Goal: Use online tool/utility: Utilize a website feature to perform a specific function

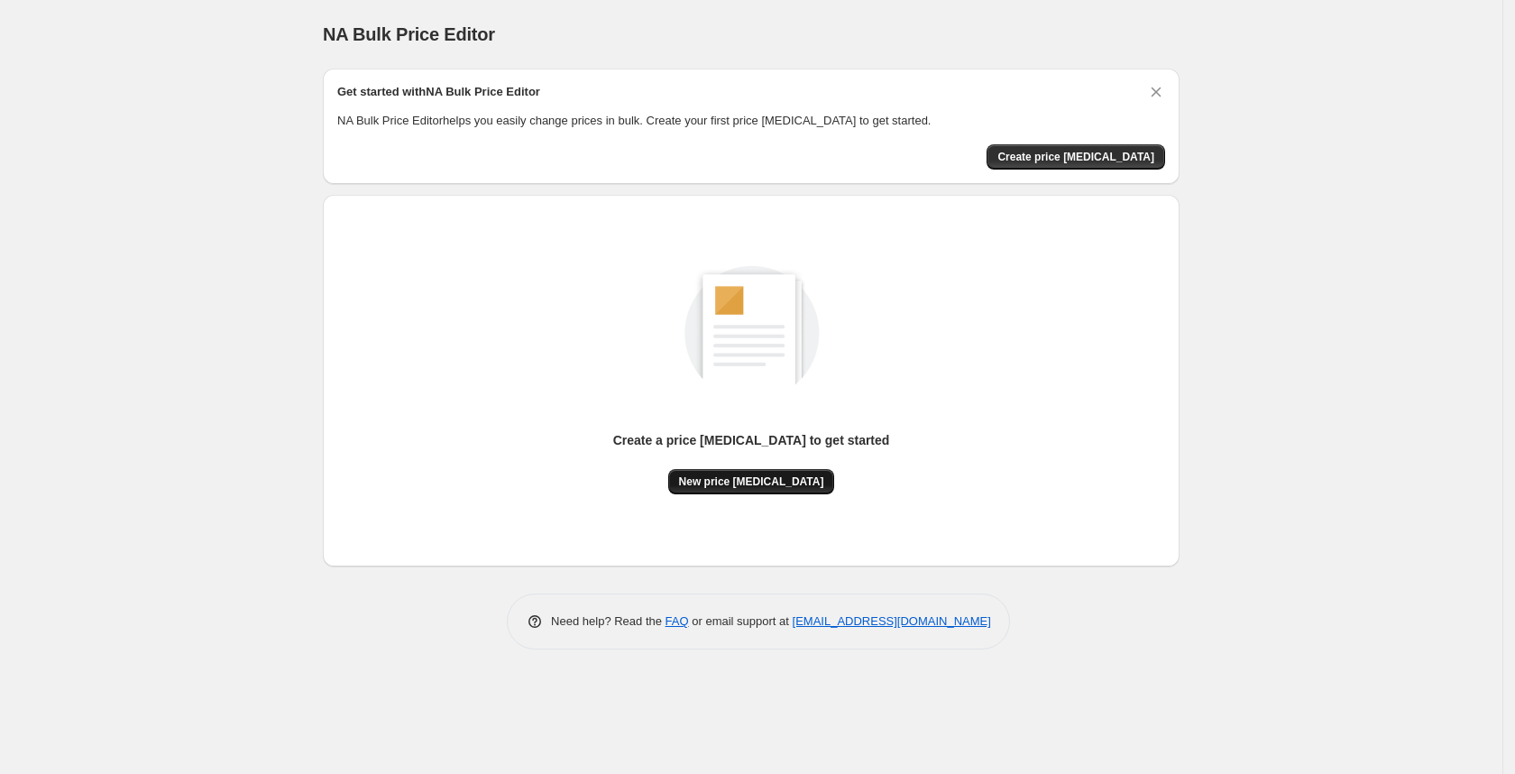
click at [744, 475] on span "New price change job" at bounding box center [751, 481] width 145 height 14
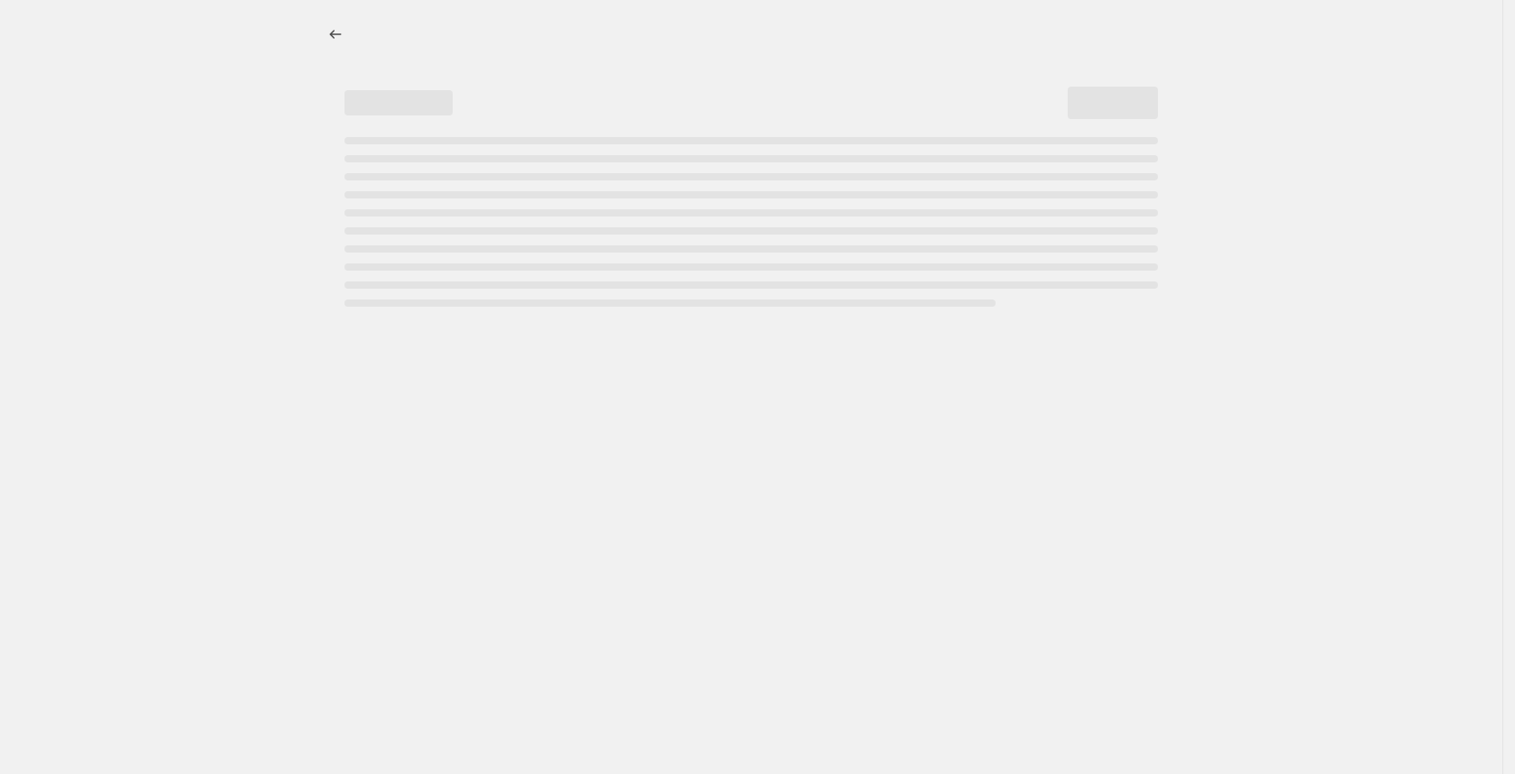
select select "percentage"
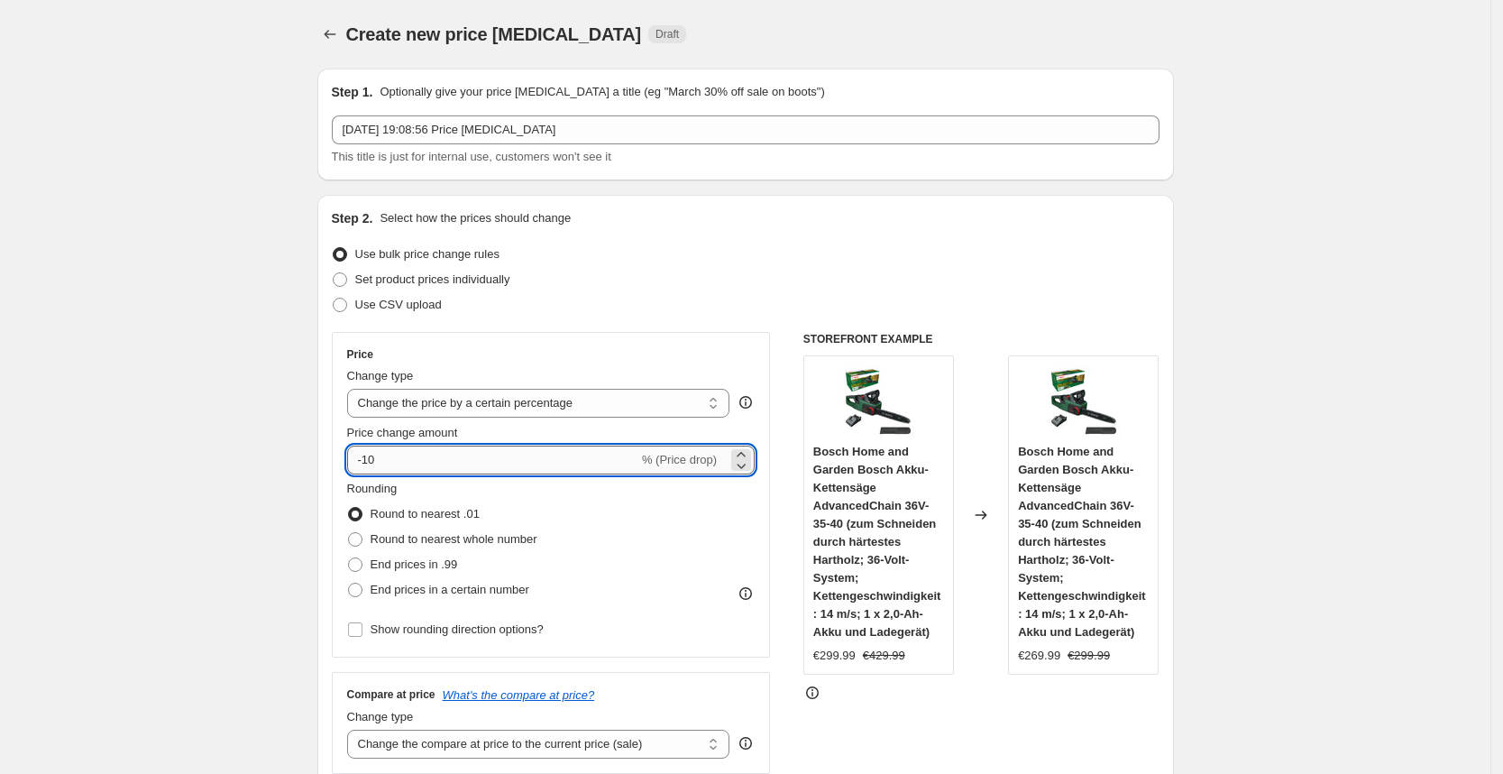
click at [392, 462] on input "-10" at bounding box center [492, 459] width 291 height 29
type input "-1"
type input "-25"
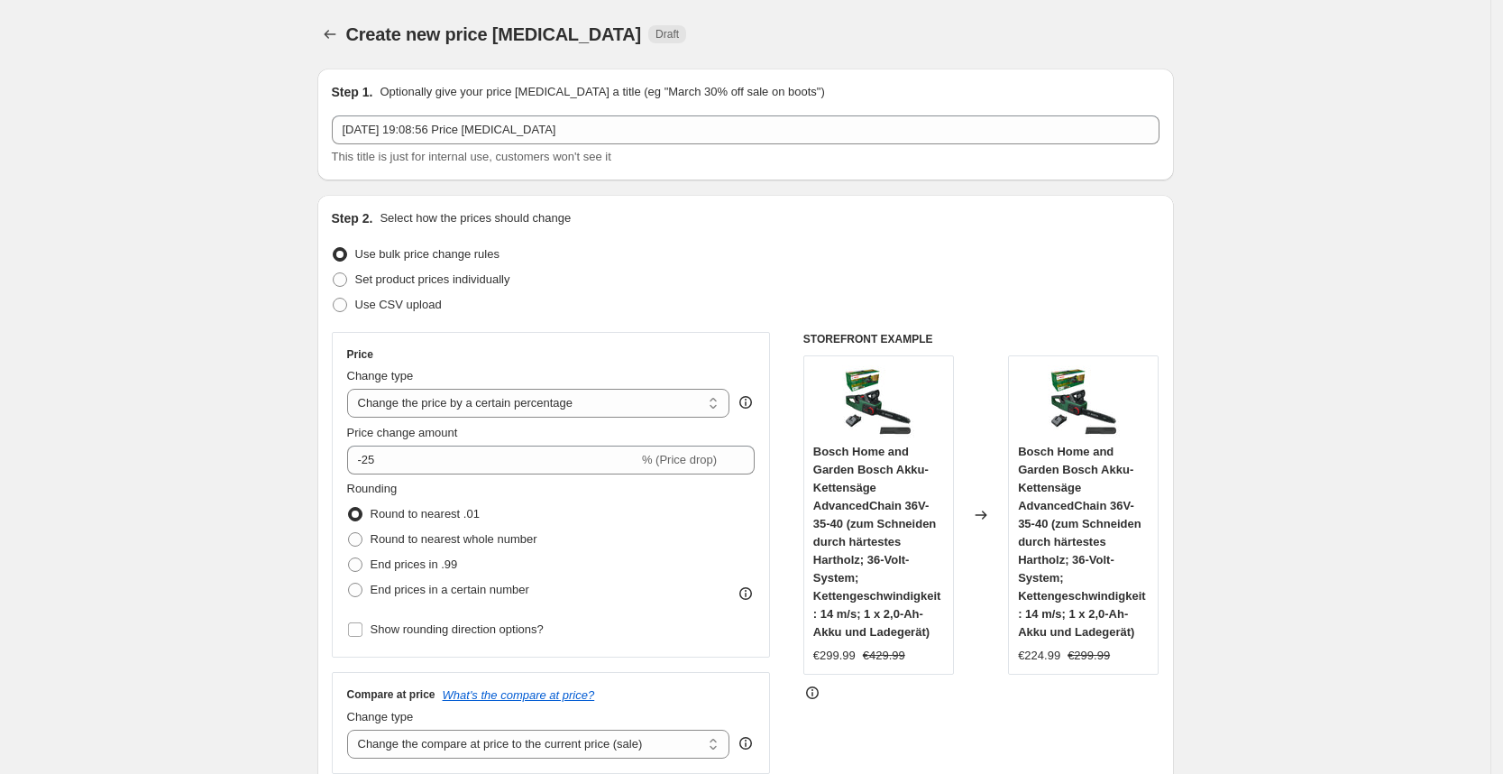
click at [615, 335] on div "Price Change type Change the price to a certain amount Change the price by a ce…" at bounding box center [551, 495] width 439 height 326
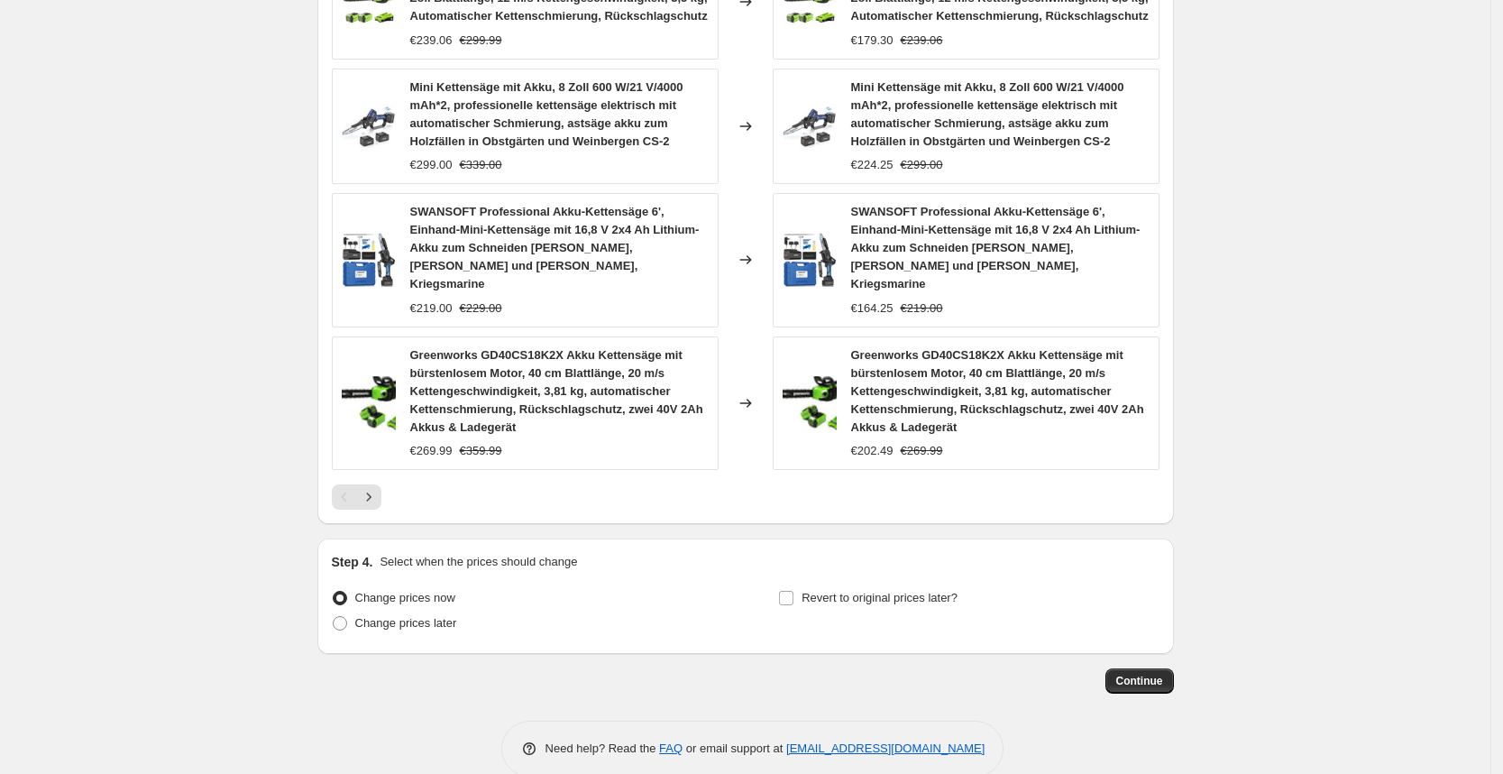
scroll to position [1275, 0]
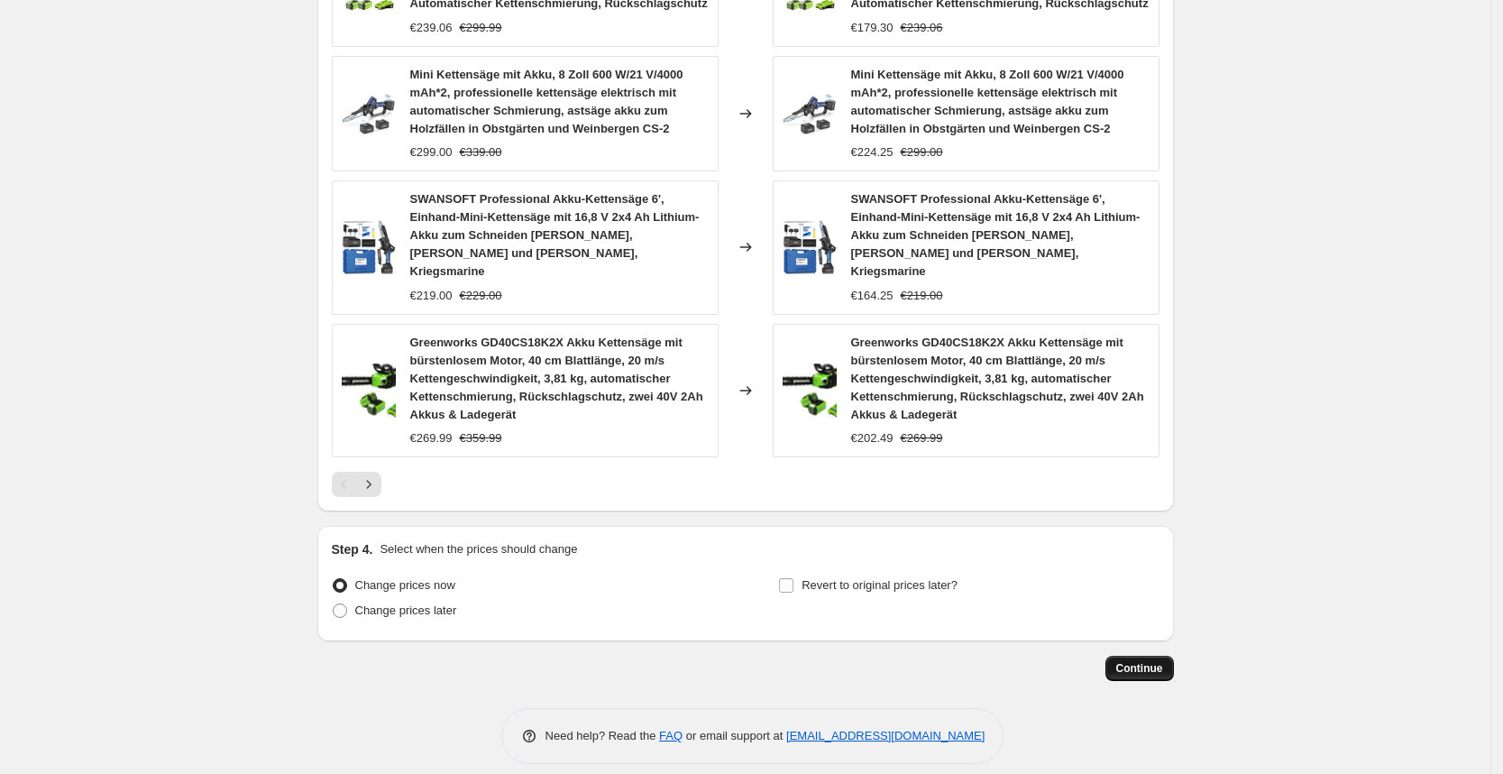
click at [1146, 660] on button "Continue" at bounding box center [1140, 668] width 69 height 25
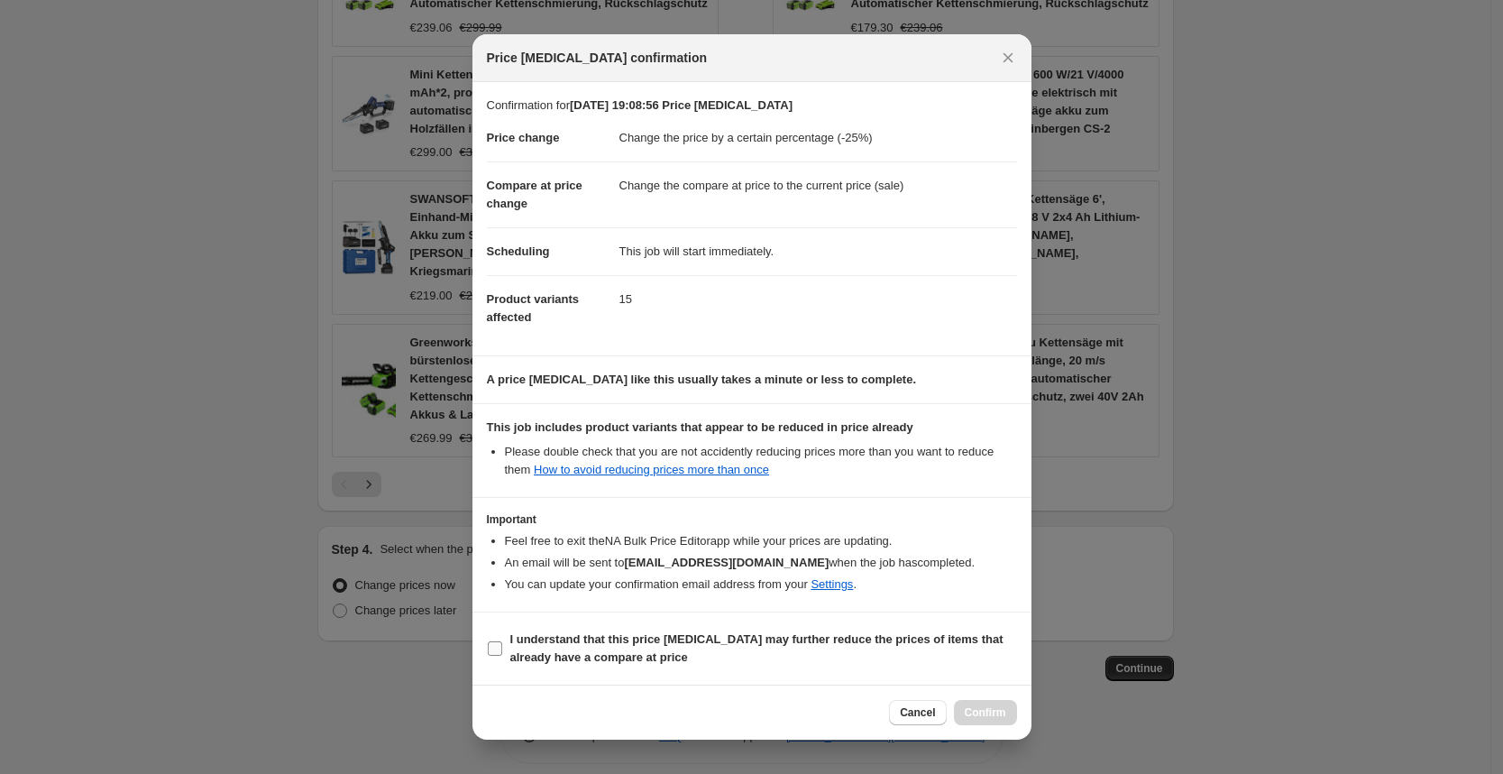
click at [556, 653] on b "I understand that this price change job may further reduce the prices of items …" at bounding box center [756, 648] width 493 height 32
click at [502, 653] on input "I understand that this price change job may further reduce the prices of items …" at bounding box center [495, 648] width 14 height 14
checkbox input "true"
click at [984, 713] on span "Confirm" at bounding box center [985, 712] width 41 height 14
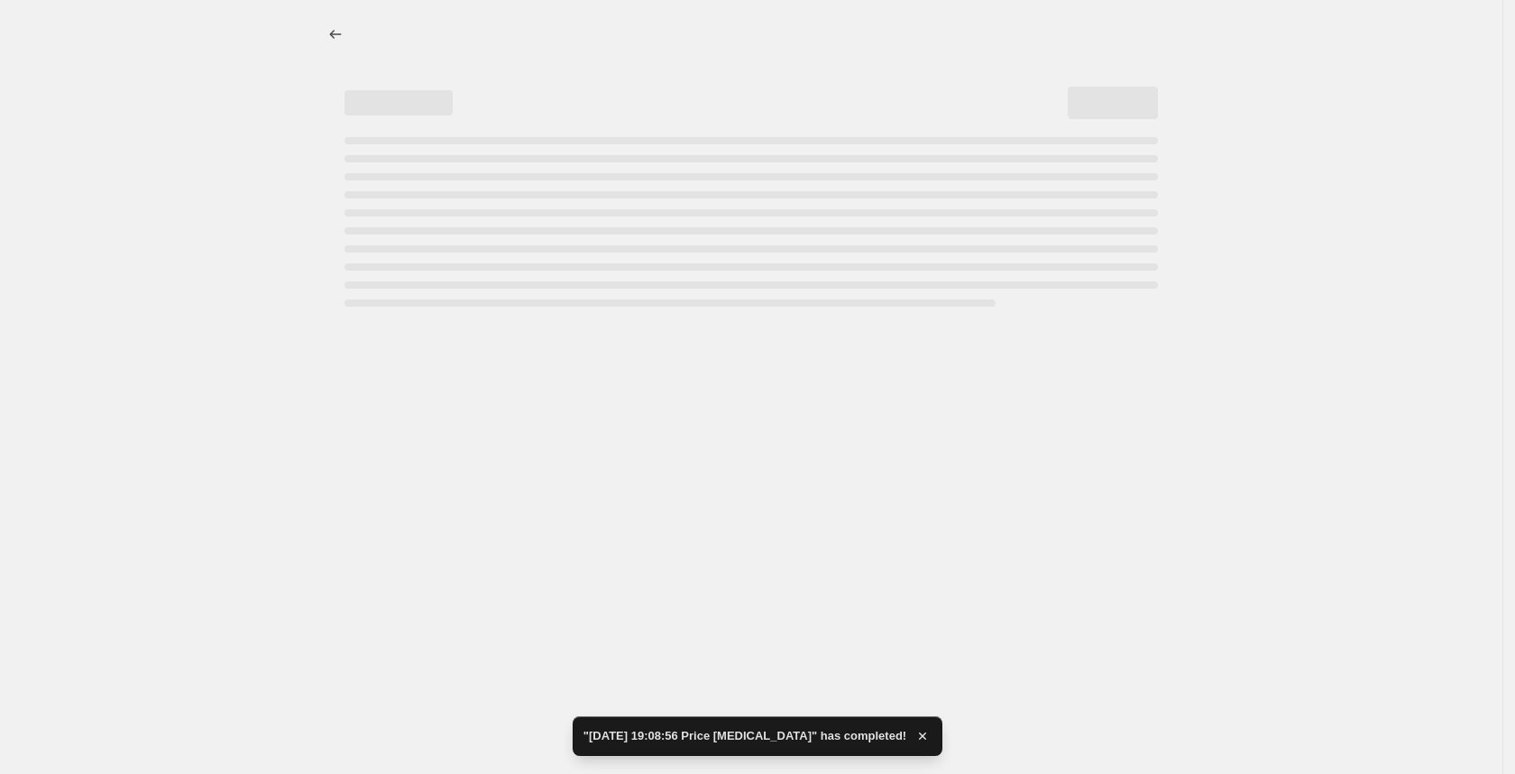
select select "percentage"
